Goal: Information Seeking & Learning: Understand process/instructions

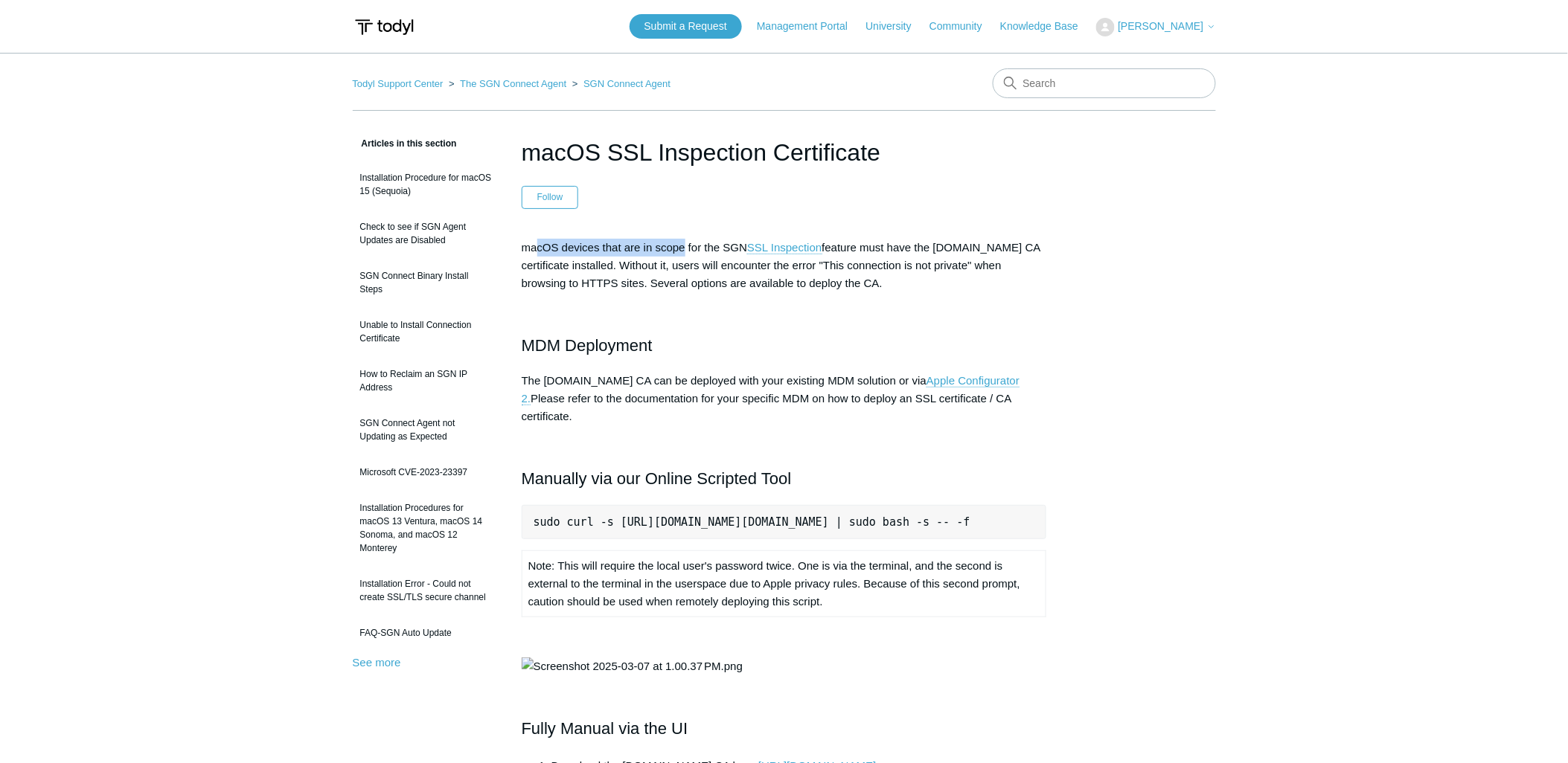
drag, startPoint x: 536, startPoint y: 244, endPoint x: 693, endPoint y: 270, distance: 159.1
click at [689, 260] on p "macOS devices that are in scope for the SGN SSL Inspection feature must have th…" at bounding box center [784, 265] width 525 height 53
click at [694, 293] on div "macOS devices that are in scope for the SGN SSL Inspection feature must have th…" at bounding box center [784, 645] width 525 height 813
drag, startPoint x: 566, startPoint y: 253, endPoint x: 704, endPoint y: 280, distance: 140.6
click at [689, 258] on p "macOS devices that are in scope for the SGN SSL Inspection feature must have th…" at bounding box center [784, 265] width 525 height 53
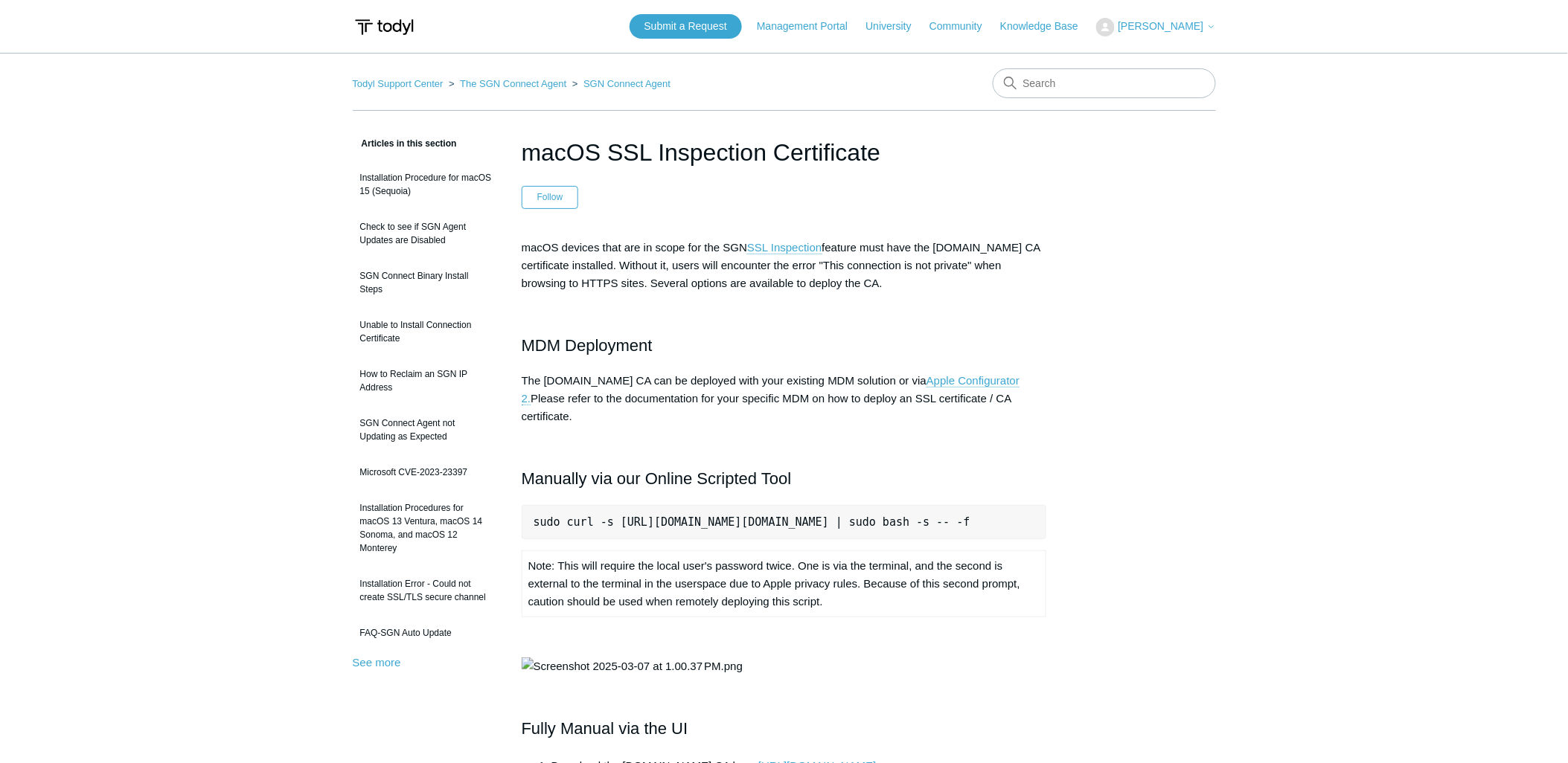
click at [719, 298] on div "macOS devices that are in scope for the SGN SSL Inspection feature must have th…" at bounding box center [784, 645] width 525 height 813
drag, startPoint x: 735, startPoint y: 244, endPoint x: 992, endPoint y: 248, distance: 257.0
click at [992, 248] on p "macOS devices that are in scope for the SGN SSL Inspection feature must have th…" at bounding box center [784, 265] width 525 height 53
drag, startPoint x: 995, startPoint y: 279, endPoint x: 988, endPoint y: 285, distance: 9.2
click at [994, 280] on p "macOS devices that are in scope for the SGN SSL Inspection feature must have th…" at bounding box center [784, 265] width 525 height 53
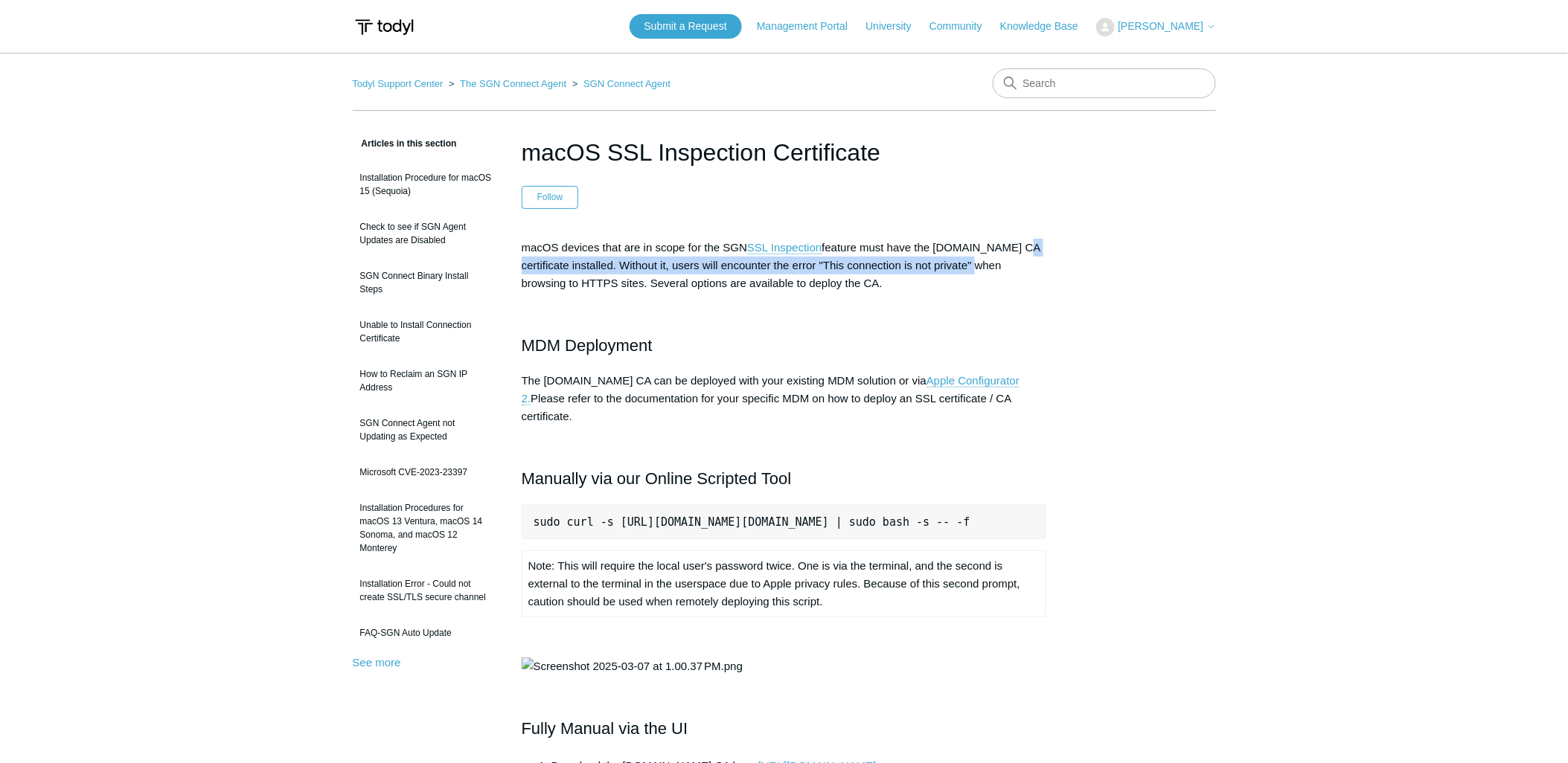
drag, startPoint x: 530, startPoint y: 268, endPoint x: 994, endPoint y: 268, distance: 464.0
click at [994, 268] on p "macOS devices that are in scope for the SGN SSL Inspection feature must have th…" at bounding box center [784, 265] width 525 height 53
drag, startPoint x: 978, startPoint y: 293, endPoint x: 970, endPoint y: 296, distance: 8.5
click at [976, 294] on div "macOS devices that are in scope for the SGN SSL Inspection feature must have th…" at bounding box center [784, 645] width 525 height 813
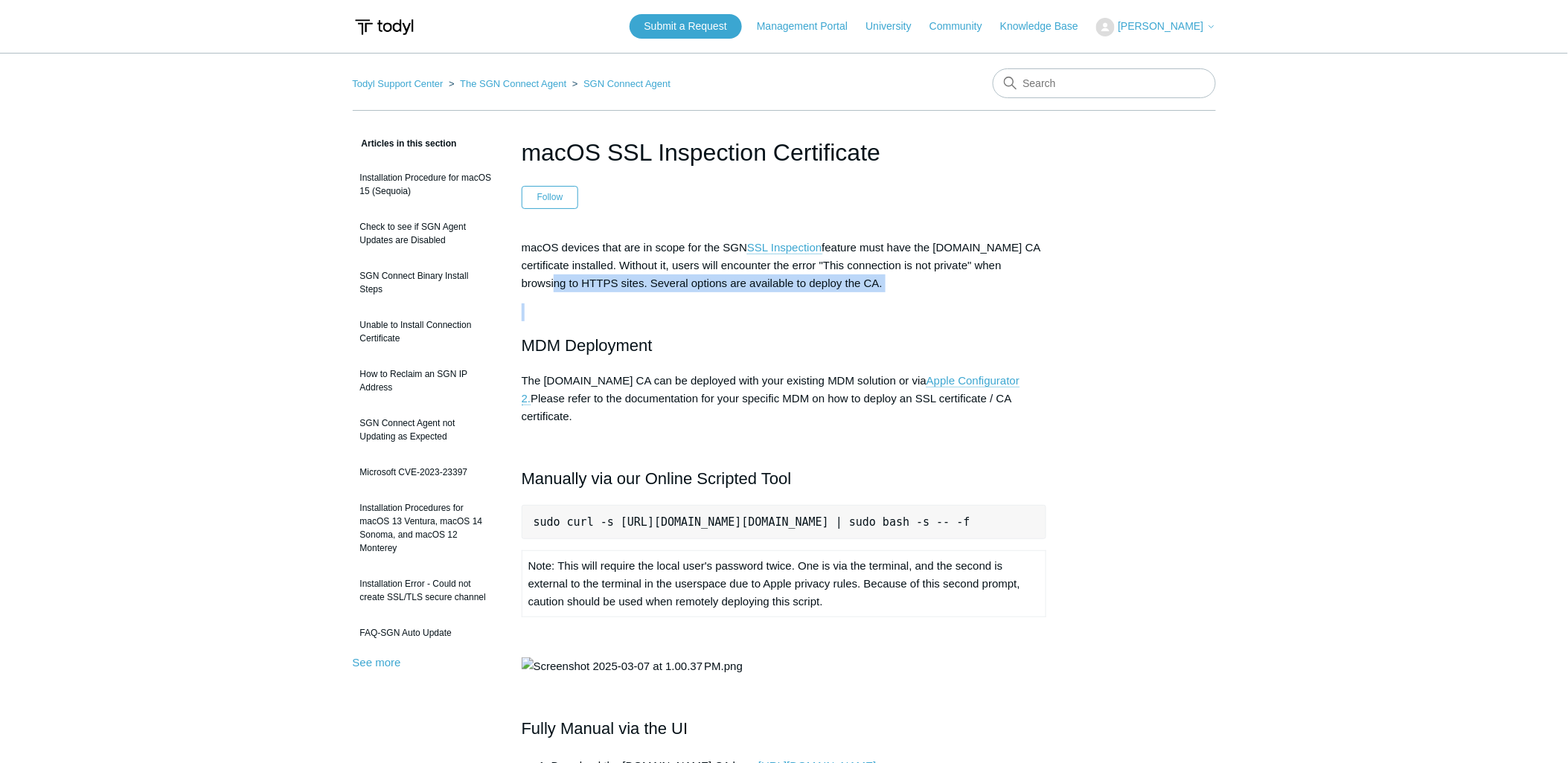
drag, startPoint x: 640, startPoint y: 285, endPoint x: 911, endPoint y: 299, distance: 271.4
click at [911, 299] on div "macOS devices that are in scope for the SGN SSL Inspection feature must have th…" at bounding box center [784, 645] width 525 height 813
click at [878, 310] on p at bounding box center [784, 312] width 525 height 18
click at [599, 339] on h2 "MDM Deployment" at bounding box center [784, 345] width 525 height 26
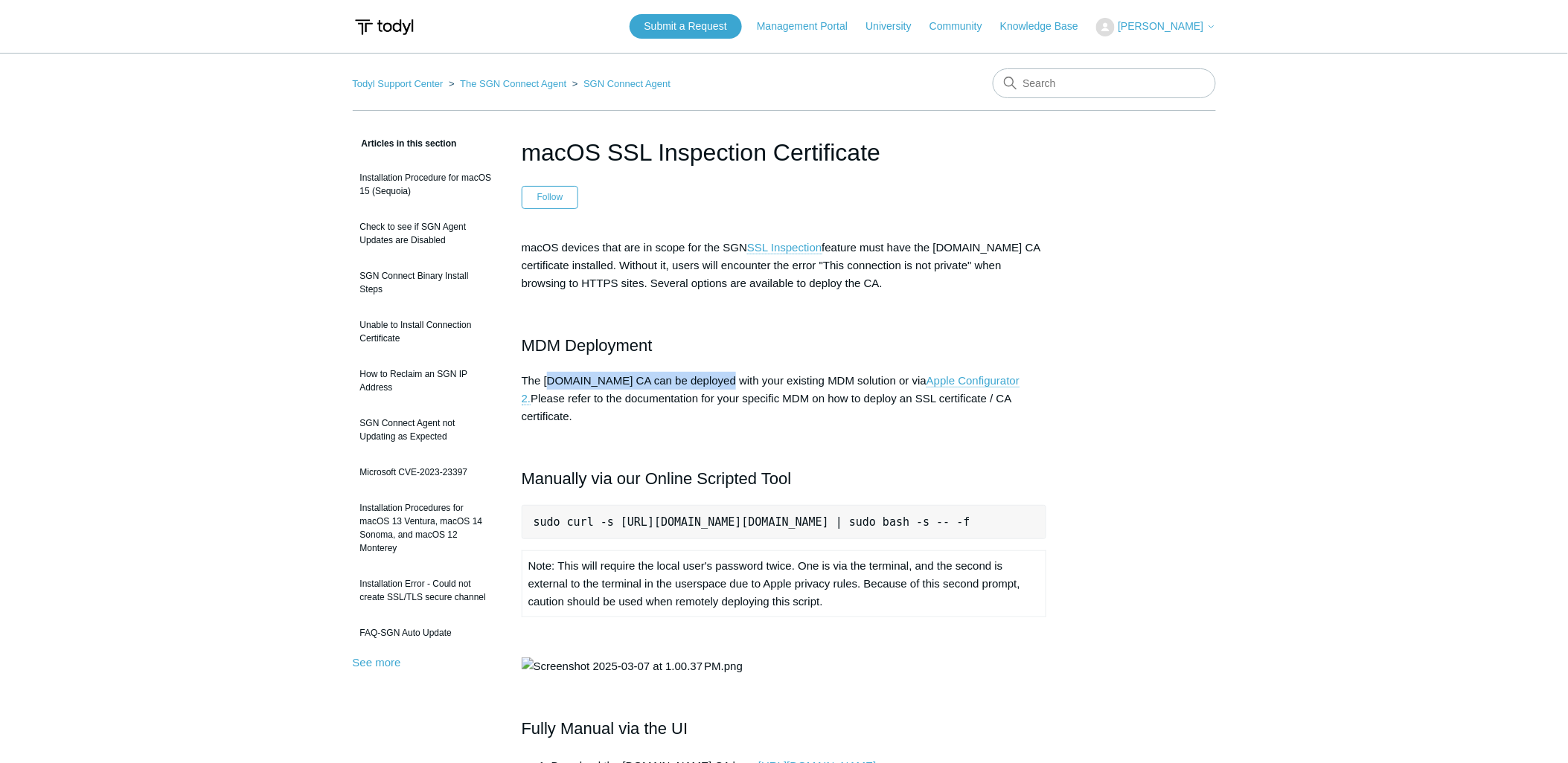
drag, startPoint x: 583, startPoint y: 375, endPoint x: 726, endPoint y: 376, distance: 143.0
click at [727, 373] on p "The [DOMAIN_NAME] CA can be deployed with your existing MDM solution or via App…" at bounding box center [784, 398] width 525 height 53
click at [712, 385] on p "The [DOMAIN_NAME] CA can be deployed with your existing MDM solution or via App…" at bounding box center [784, 398] width 525 height 53
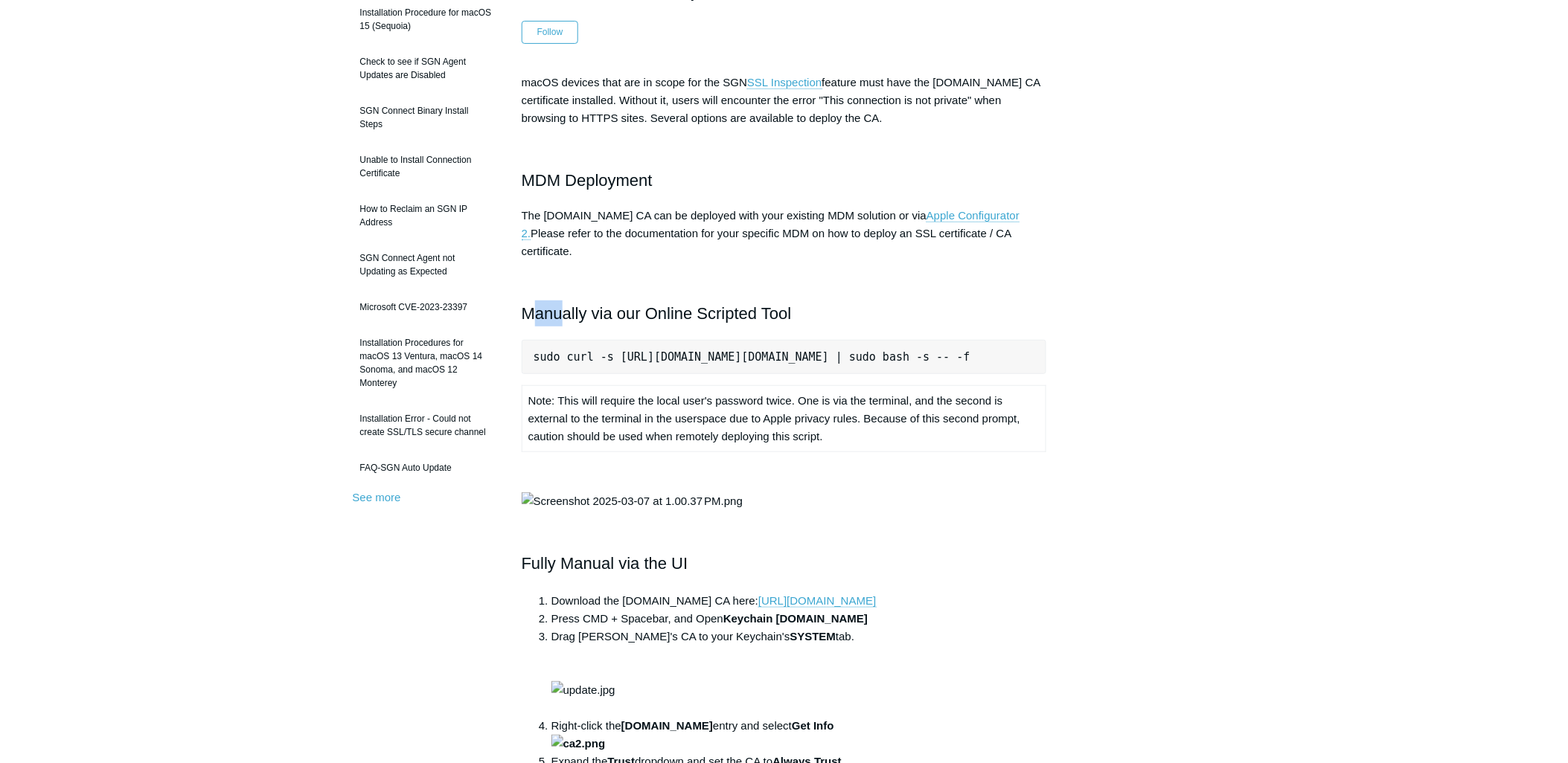
click at [560, 301] on h2 "Manually via our Online Scripted Tool" at bounding box center [784, 313] width 525 height 26
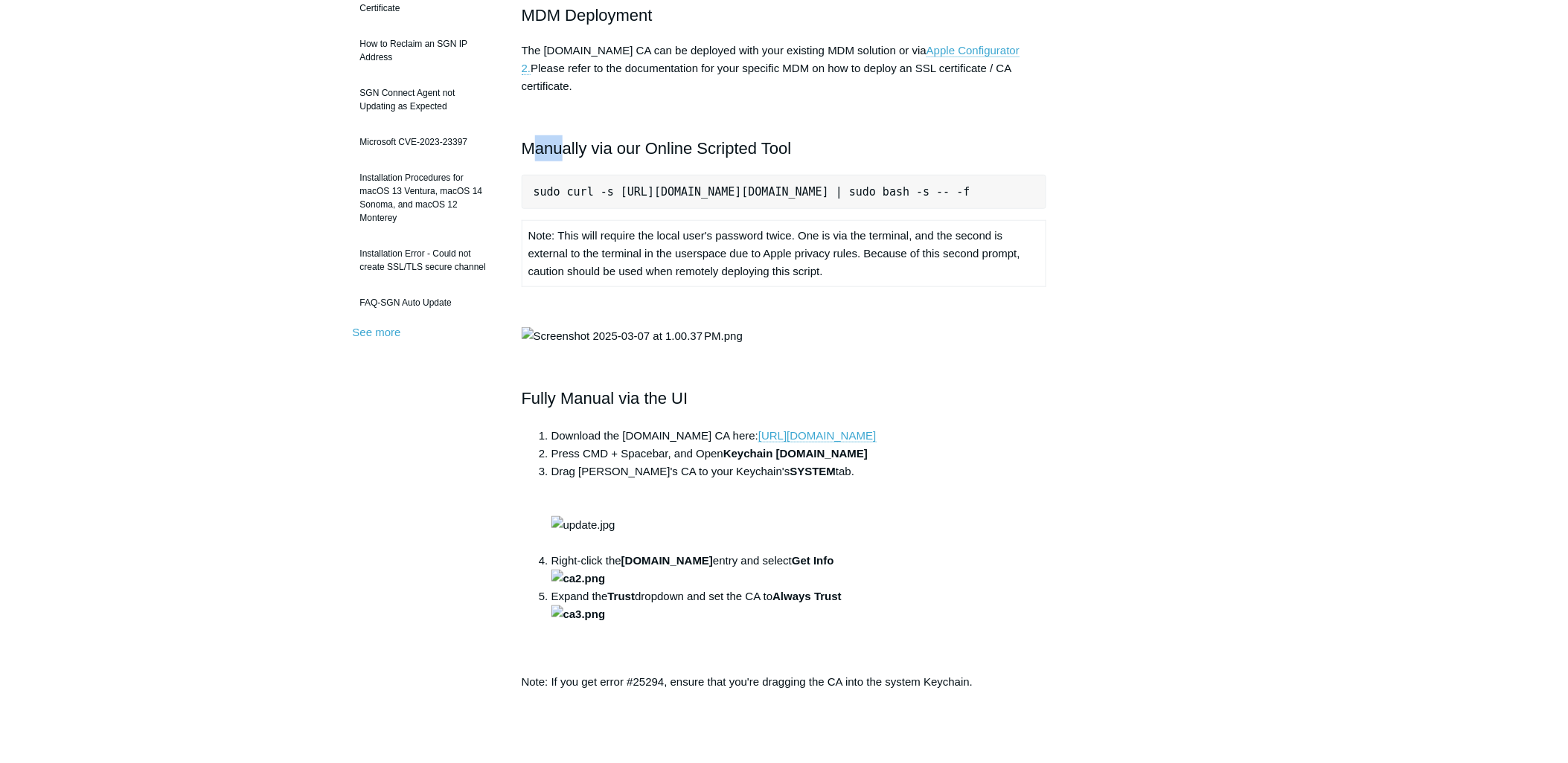
scroll to position [248, 0]
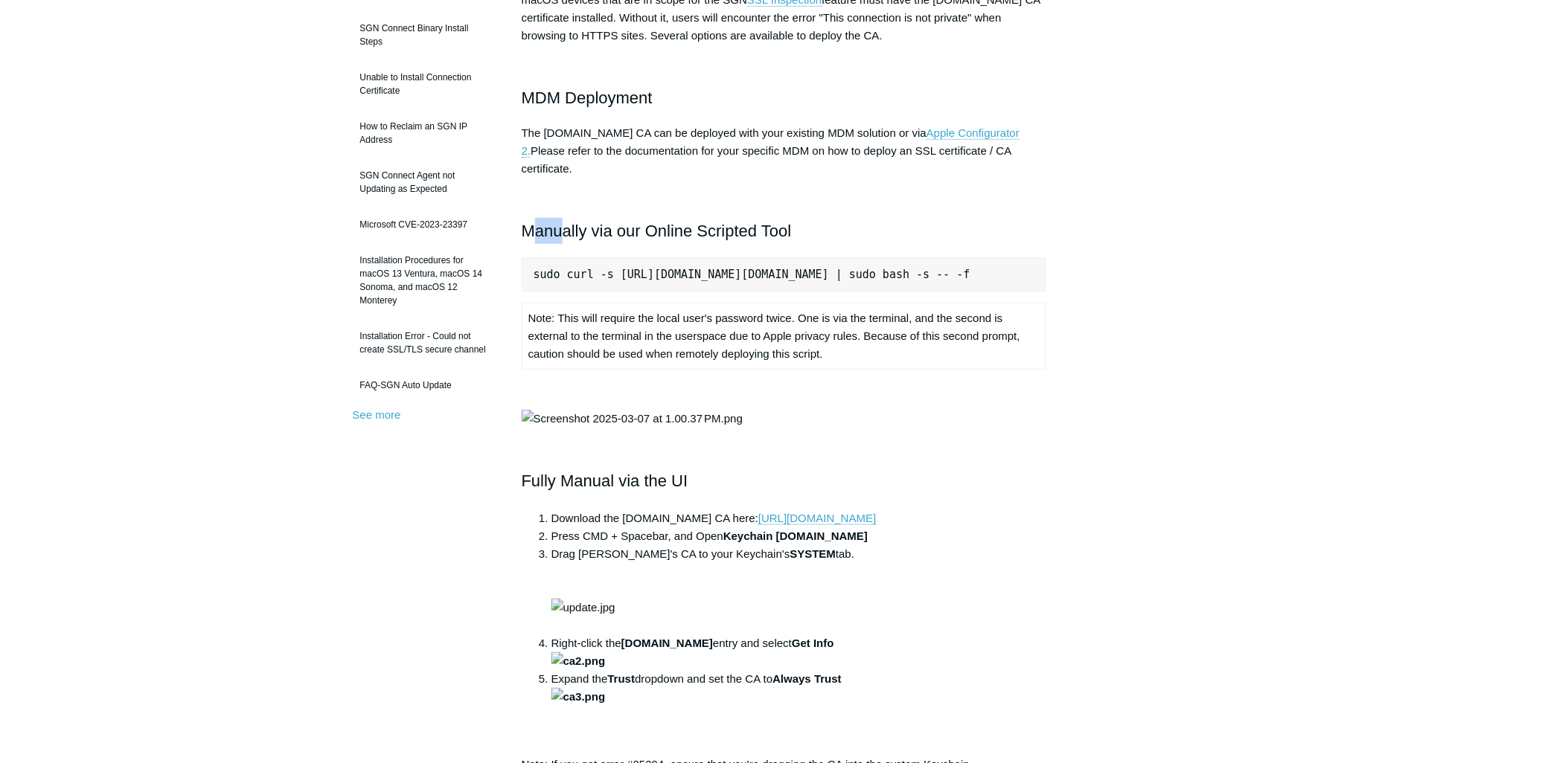
drag, startPoint x: 790, startPoint y: 310, endPoint x: 984, endPoint y: 345, distance: 197.1
click at [984, 345] on td "Note: This will require the local user's password twice. One is via the termina…" at bounding box center [784, 336] width 524 height 66
click at [1169, 368] on div "Articles in this section Installation Procedure for macOS 15 (Sequoia) Check to…" at bounding box center [784, 615] width 863 height 1456
click at [532, 257] on pre "sudo curl -s [URL][DOMAIN_NAME][DOMAIN_NAME] | sudo bash -s -- -f" at bounding box center [784, 275] width 525 height 34
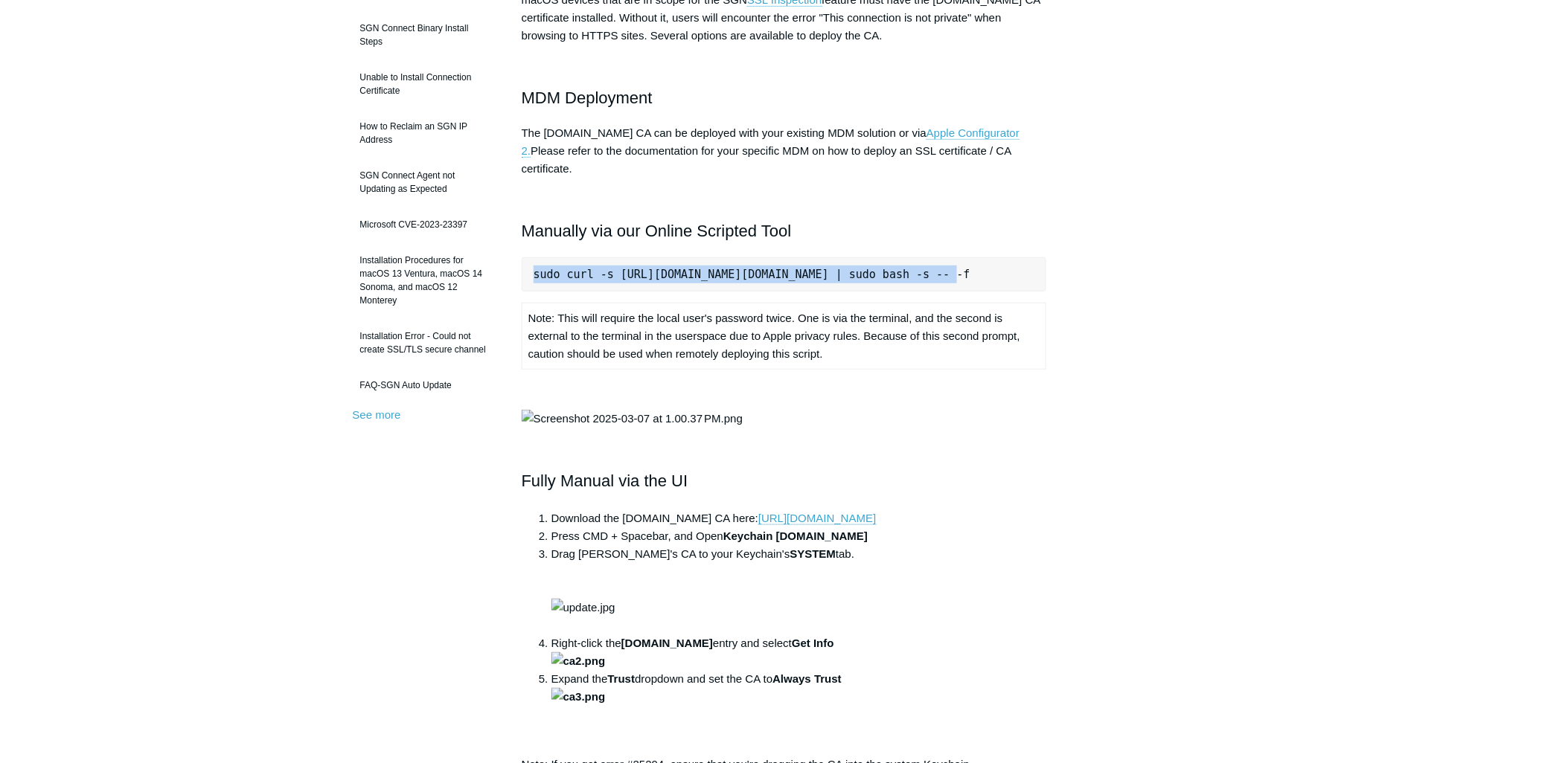
scroll to position [0, 20]
drag, startPoint x: 534, startPoint y: 257, endPoint x: 1214, endPoint y: 257, distance: 680.0
click at [1214, 257] on div "Articles in this section Installation Procedure for macOS 15 (Sequoia) Check to…" at bounding box center [784, 615] width 863 height 1456
copy pre "sudo curl -s [URL][DOMAIN_NAME][DOMAIN_NAME] | sudo bash -s -- -f"
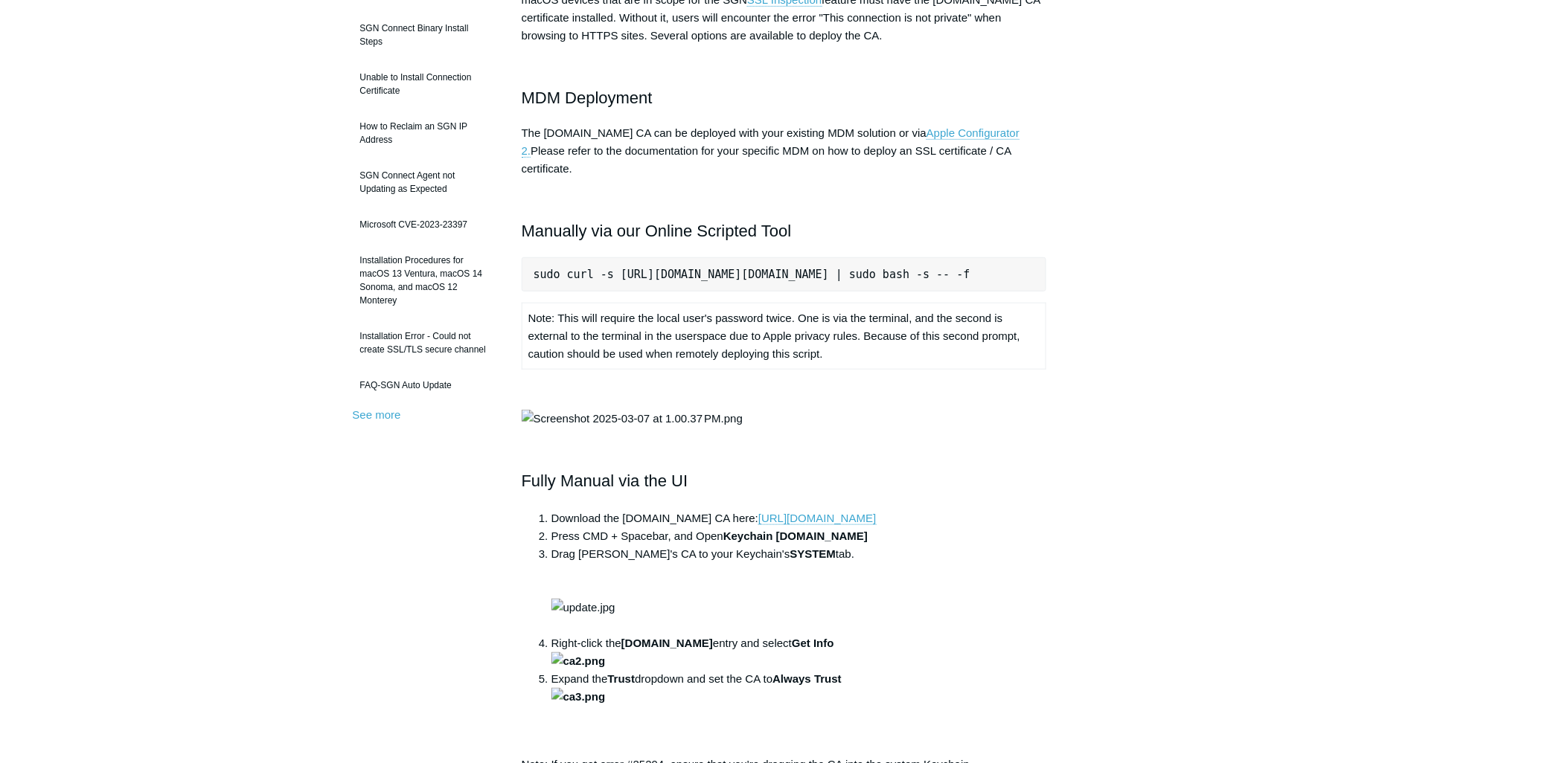
click at [153, 292] on main "Todyl Support Center The SGN Connect Agent SGN Connect Agent Articles in this s…" at bounding box center [784, 574] width 1568 height 1539
click at [301, 158] on main "Todyl Support Center The SGN Connect Agent SGN Connect Agent Articles in this s…" at bounding box center [784, 574] width 1568 height 1539
